Goal: Check status: Check status

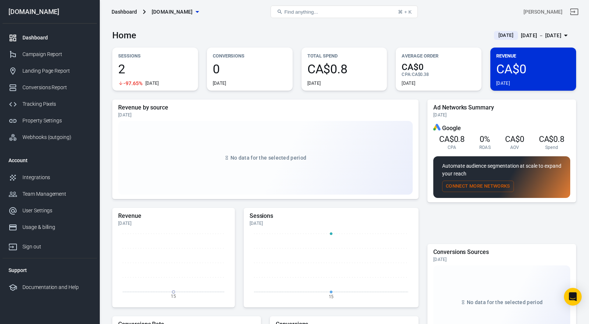
click at [532, 33] on div "[DATE] － [DATE]" at bounding box center [541, 35] width 41 height 9
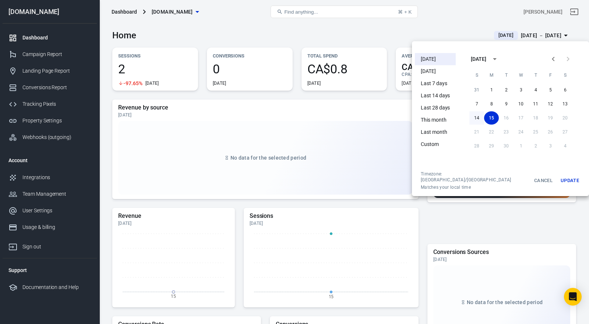
click at [470, 119] on button "14" at bounding box center [477, 117] width 15 height 13
click at [559, 173] on button "Update" at bounding box center [570, 180] width 24 height 19
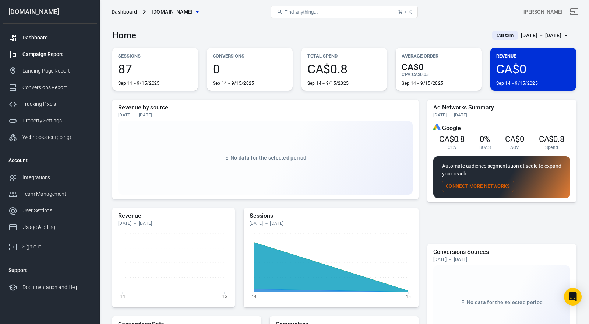
click at [62, 51] on div "Campaign Report" at bounding box center [56, 54] width 69 height 8
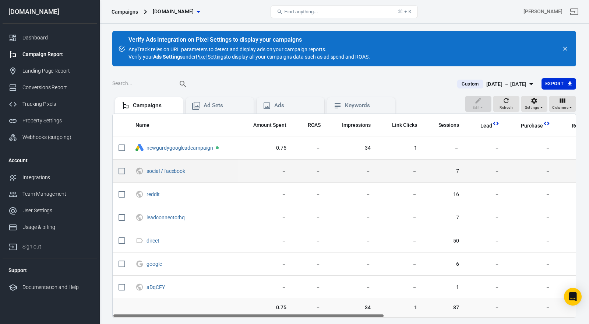
scroll to position [39, 0]
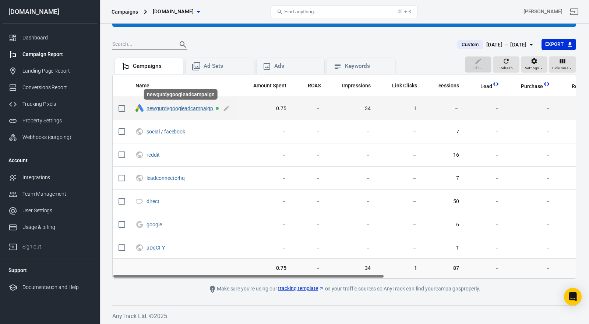
click at [201, 106] on link "newgurdygoogleadcampaign" at bounding box center [180, 108] width 67 height 6
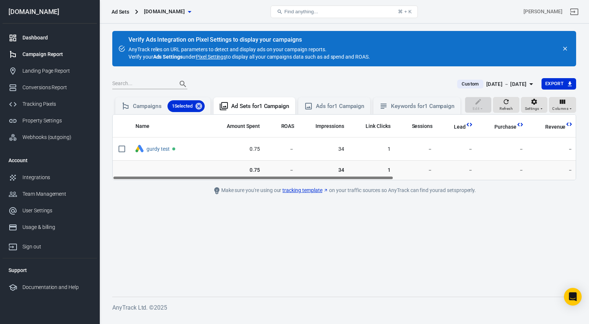
click at [57, 42] on link "Dashboard" at bounding box center [50, 37] width 94 height 17
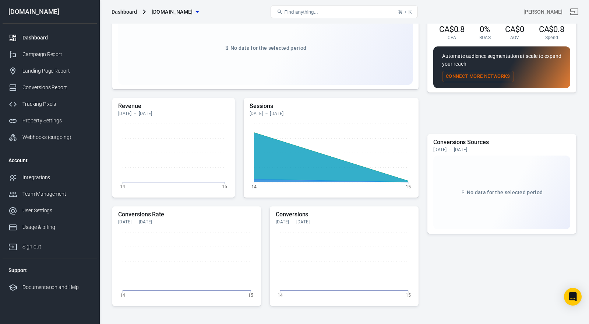
scroll to position [135, 0]
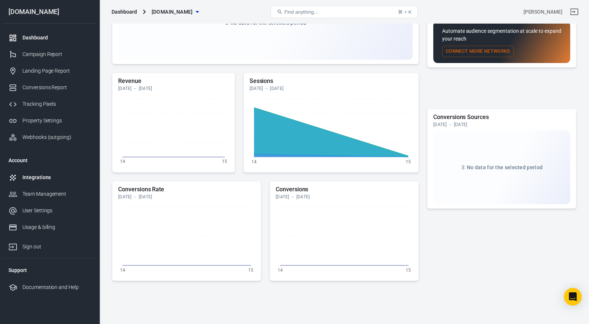
click at [57, 177] on div "Integrations" at bounding box center [56, 177] width 69 height 8
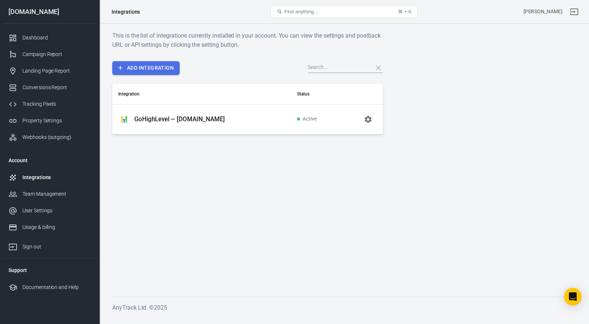
click at [176, 69] on link "Add Integration" at bounding box center [145, 68] width 67 height 14
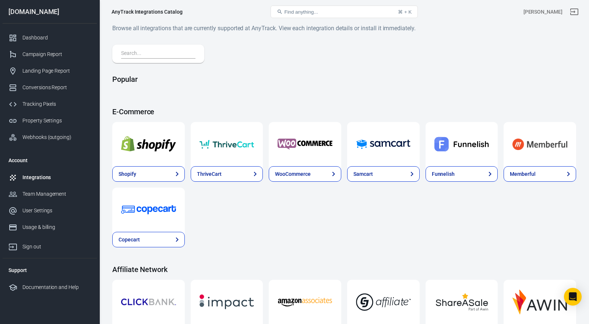
click at [175, 55] on input "text" at bounding box center [156, 54] width 71 height 10
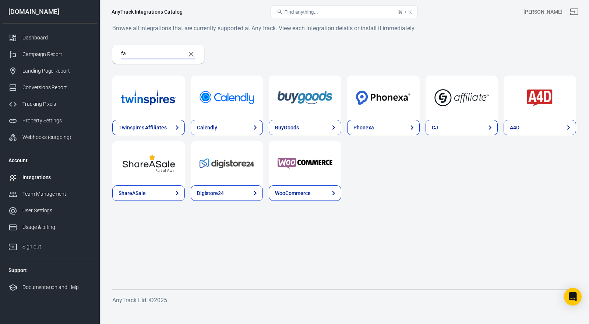
type input "f"
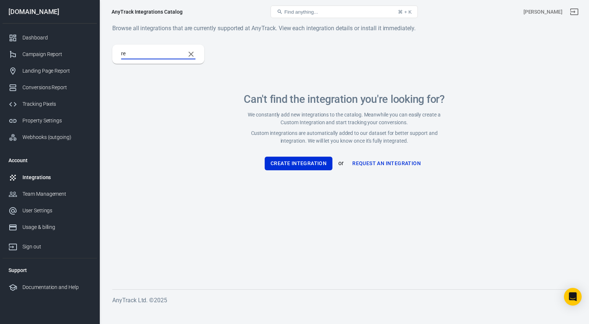
type input "r"
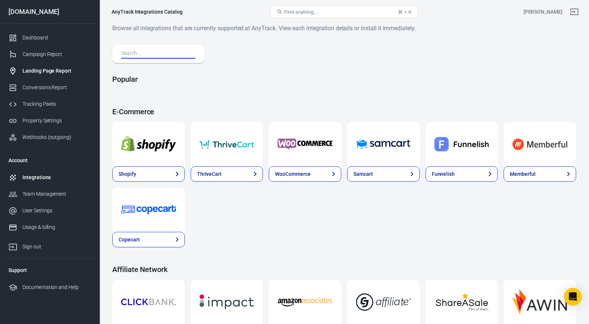
click at [51, 71] on div "Landing Page Report" at bounding box center [56, 71] width 69 height 8
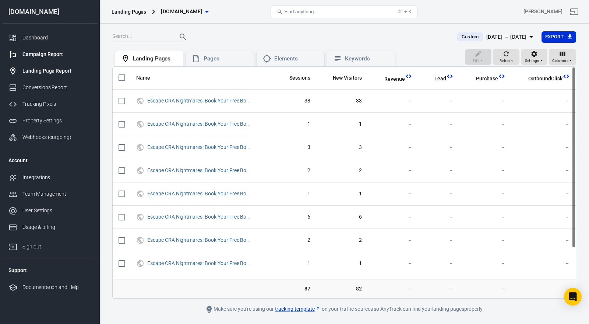
click at [54, 59] on link "Campaign Report" at bounding box center [50, 54] width 94 height 17
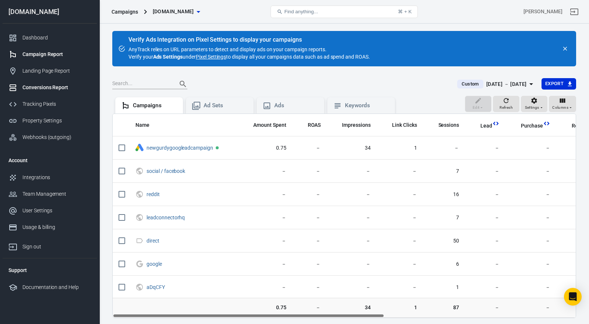
click at [55, 84] on div "Conversions Report" at bounding box center [56, 88] width 69 height 8
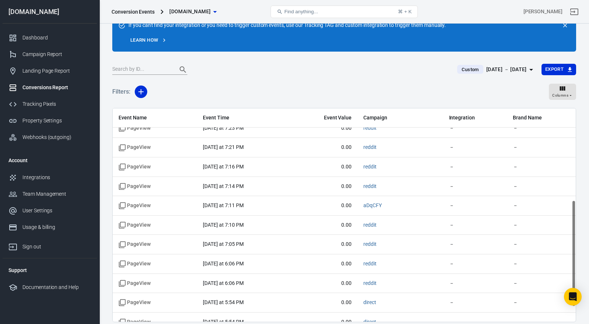
scroll to position [183, 0]
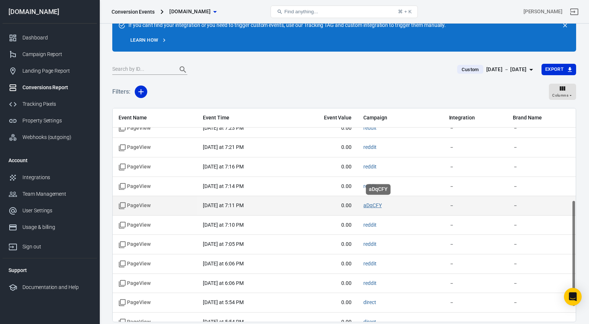
click at [377, 203] on link "aDqCFY" at bounding box center [373, 205] width 18 height 6
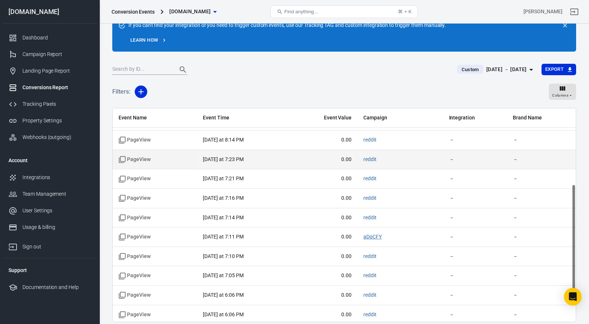
scroll to position [0, 0]
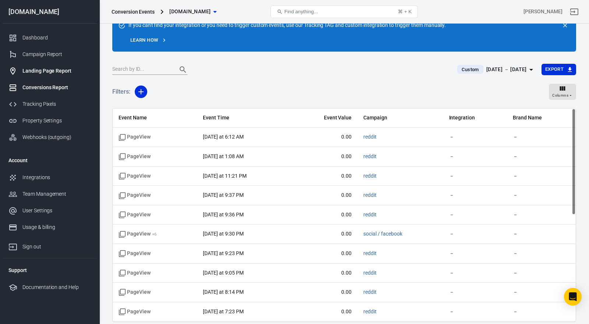
click at [62, 70] on div "Landing Page Report" at bounding box center [56, 71] width 69 height 8
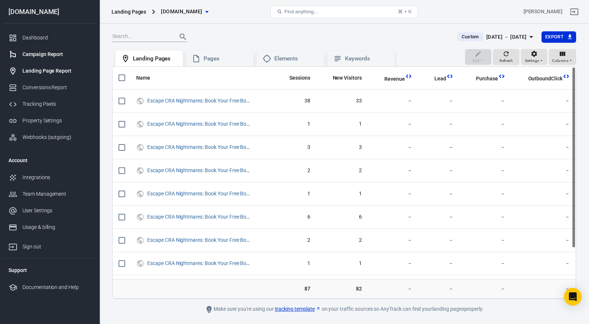
click at [51, 49] on link "Campaign Report" at bounding box center [50, 54] width 94 height 17
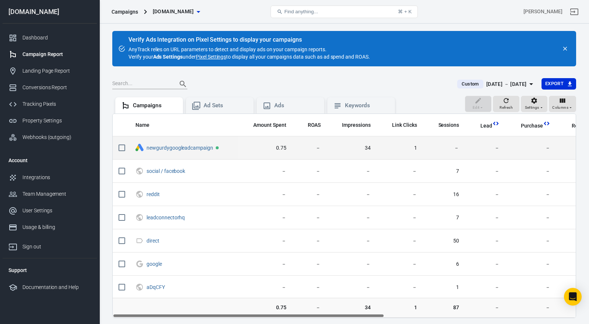
scroll to position [39, 0]
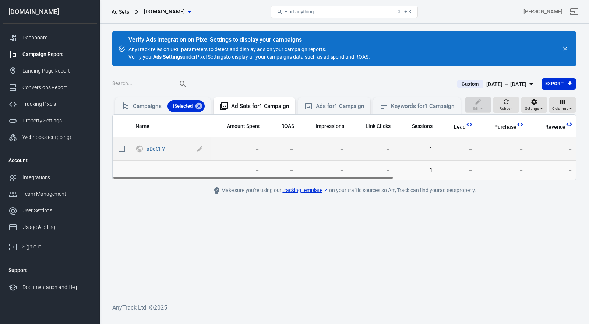
click at [149, 148] on link "aDqCFY" at bounding box center [156, 149] width 18 height 6
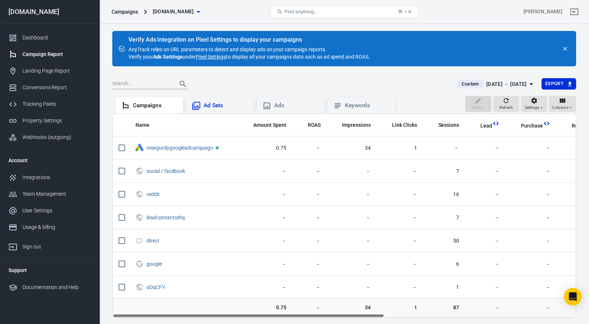
click at [214, 106] on div "Ad Sets" at bounding box center [226, 106] width 44 height 8
